Goal: Find specific page/section: Find specific page/section

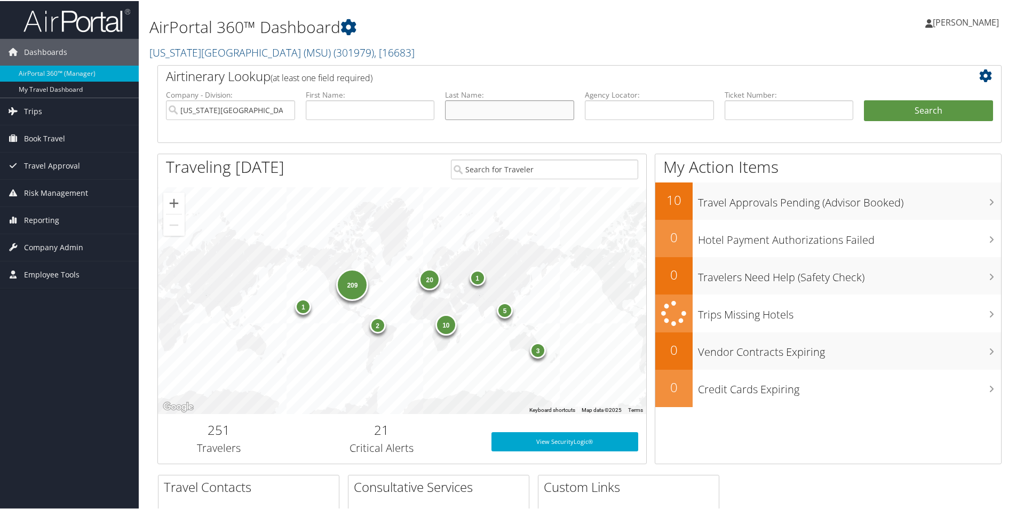
click at [480, 107] on input "text" at bounding box center [509, 109] width 129 height 20
type input "[PERSON_NAME]"
click at [906, 113] on button "Search" at bounding box center [928, 109] width 129 height 21
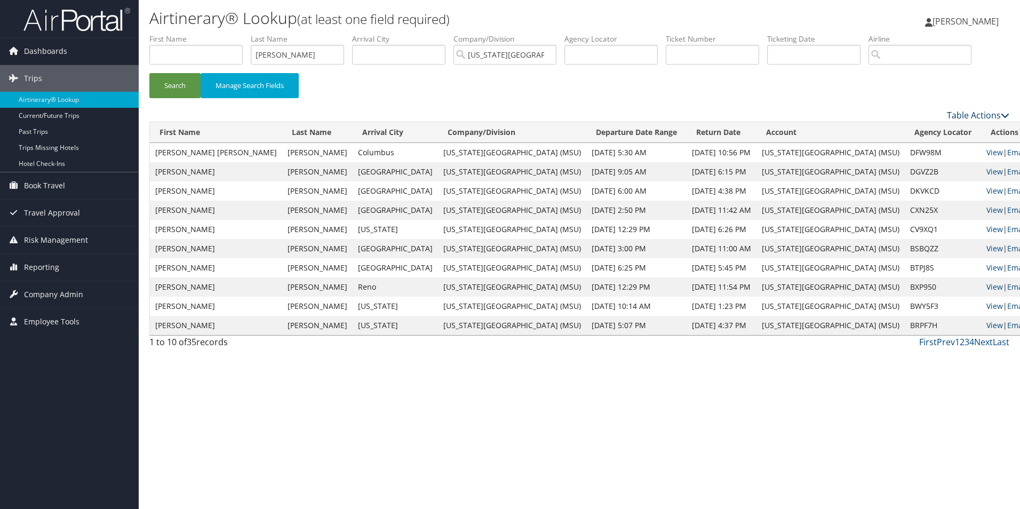
click at [980, 114] on link "Table Actions" at bounding box center [978, 115] width 62 height 12
click at [923, 167] on link "Page Length" at bounding box center [935, 168] width 140 height 18
click at [870, 188] on link "100" at bounding box center [935, 187] width 140 height 18
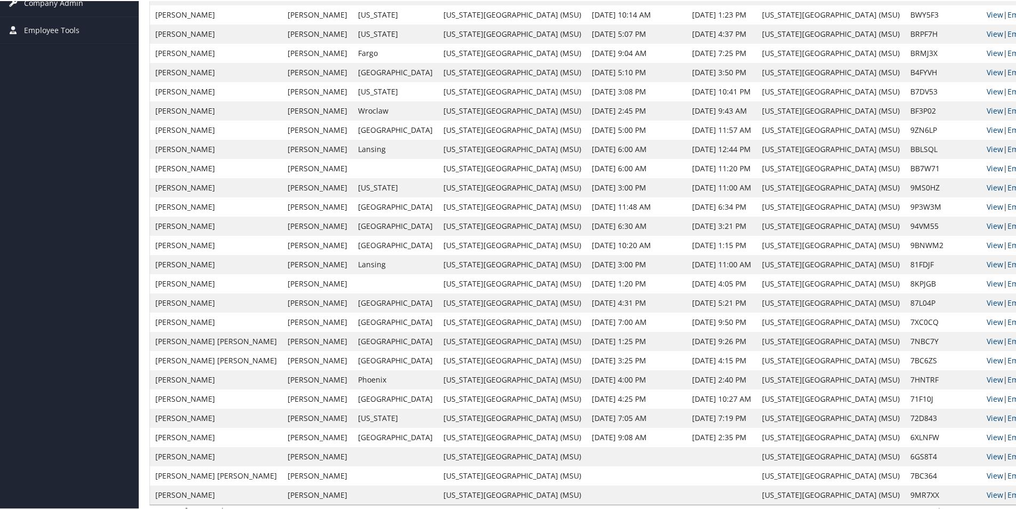
scroll to position [306, 0]
